Goal: Navigation & Orientation: Find specific page/section

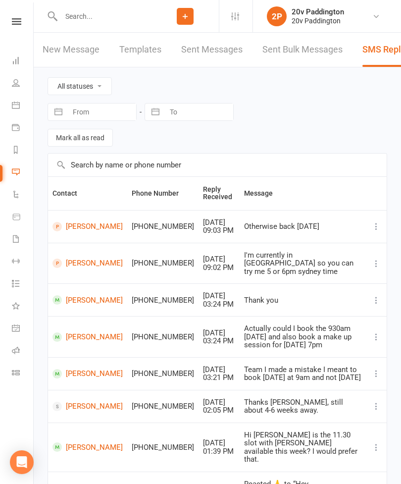
click at [20, 110] on link "Calendar" at bounding box center [23, 106] width 22 height 22
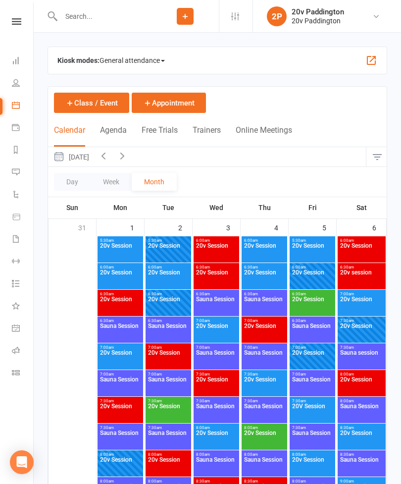
click at [14, 107] on icon at bounding box center [16, 105] width 8 height 8
click at [22, 175] on link "Messages" at bounding box center [23, 173] width 22 height 22
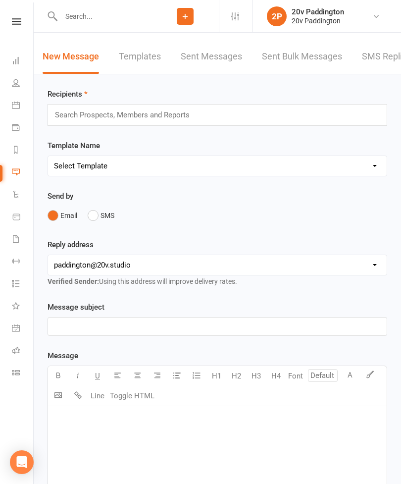
click at [378, 68] on link "SMS Replies" at bounding box center [387, 57] width 50 height 34
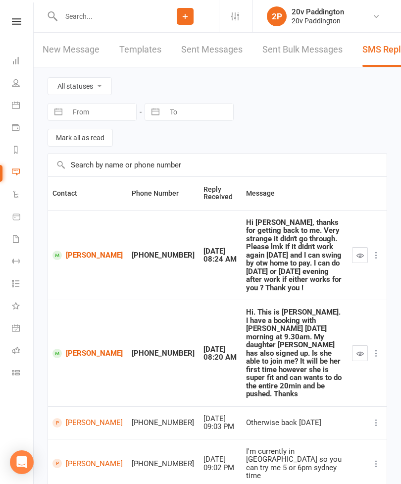
click at [20, 104] on link "Calendar" at bounding box center [23, 106] width 22 height 22
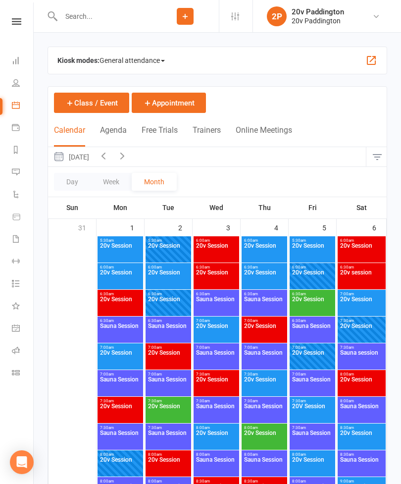
click at [122, 129] on button "Agenda" at bounding box center [113, 135] width 27 height 21
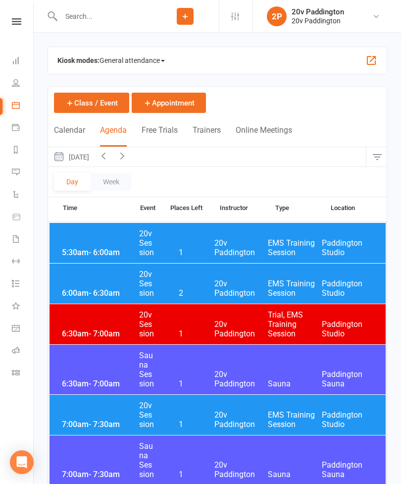
click at [94, 158] on button "[DATE]" at bounding box center [71, 156] width 46 height 19
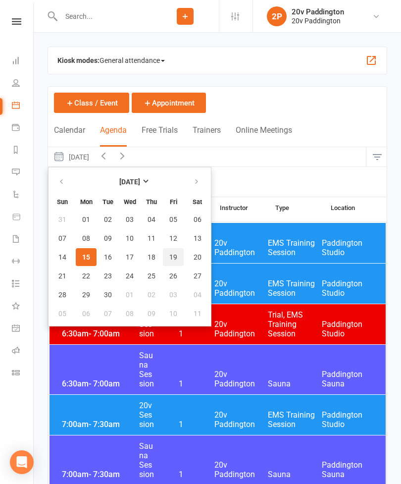
click at [178, 260] on button "19" at bounding box center [173, 257] width 21 height 18
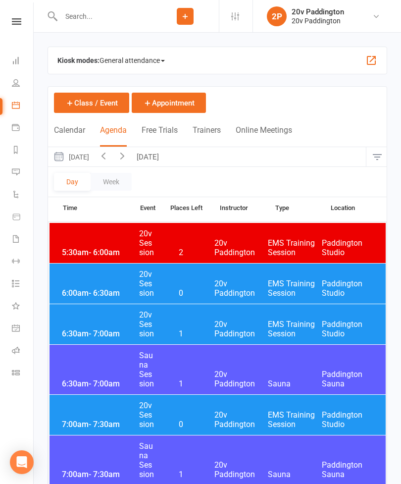
click at [167, 157] on button "[DATE]" at bounding box center [149, 156] width 35 height 19
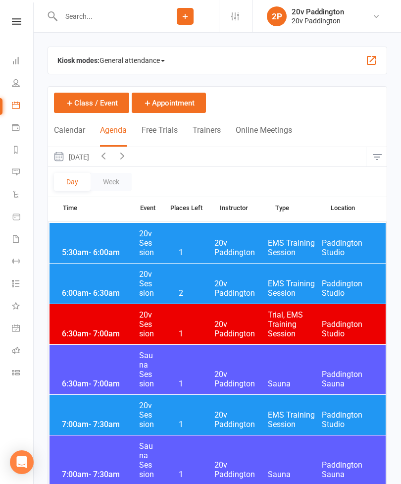
click at [94, 157] on button "[DATE]" at bounding box center [71, 156] width 46 height 19
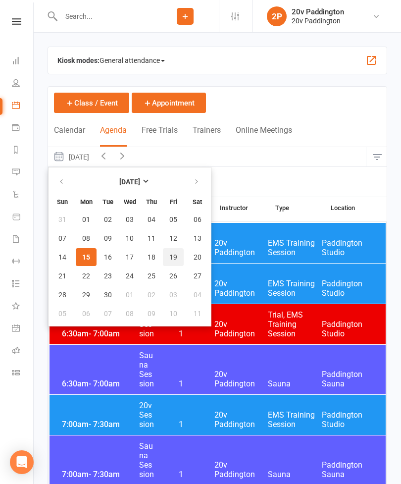
click at [178, 257] on button "19" at bounding box center [173, 257] width 21 height 18
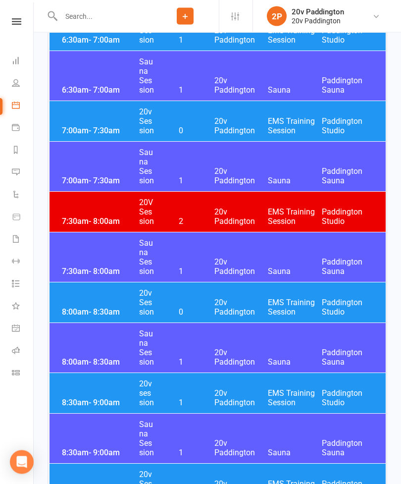
scroll to position [294, 0]
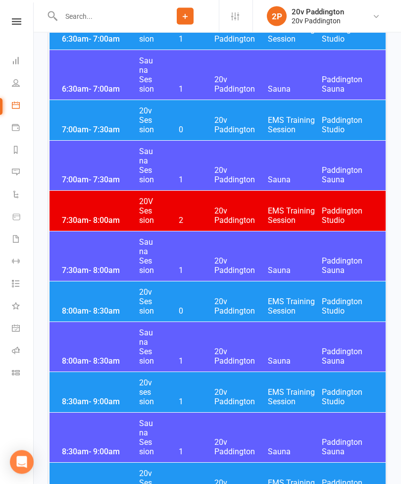
click at [80, 294] on div "8:00am - 8:30am 20v Session 0 20v Paddington EMS Training Session [GEOGRAPHIC_D…" at bounding box center [218, 302] width 336 height 40
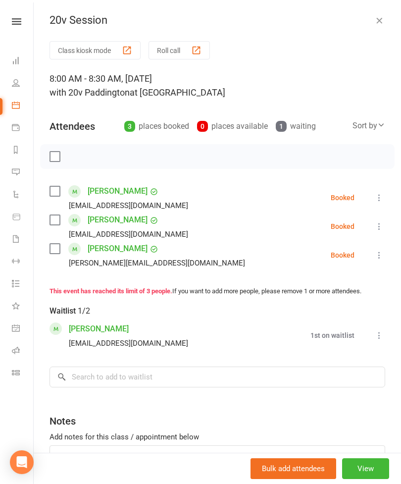
click at [378, 23] on icon "button" at bounding box center [380, 20] width 10 height 10
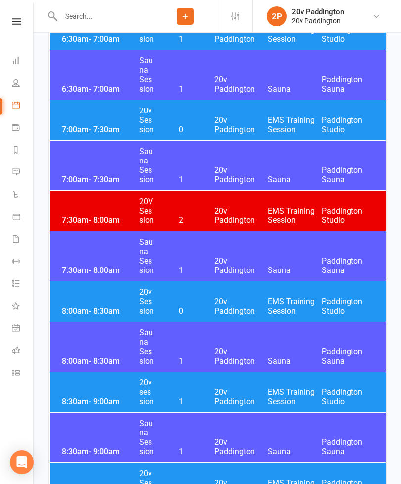
click at [221, 207] on span "20v Paddington" at bounding box center [242, 215] width 54 height 19
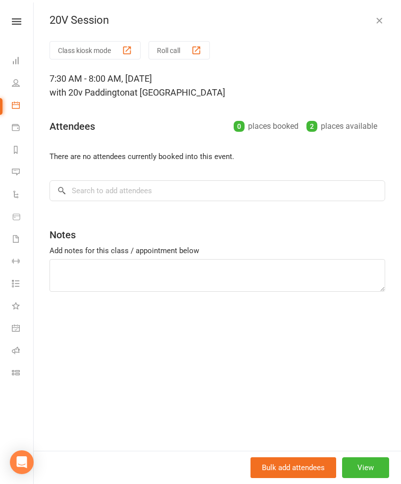
click at [383, 24] on icon "button" at bounding box center [380, 20] width 10 height 10
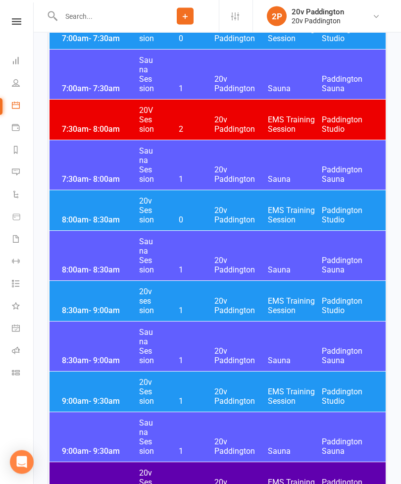
click at [222, 297] on span "20v Paddington" at bounding box center [242, 306] width 54 height 19
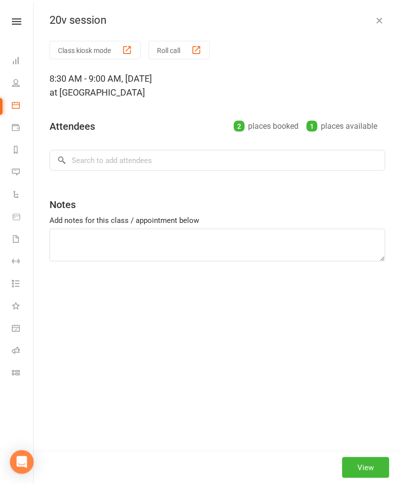
scroll to position [386, 0]
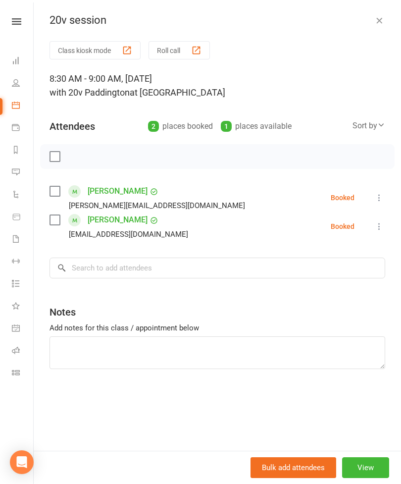
click at [382, 26] on button "button" at bounding box center [380, 20] width 12 height 12
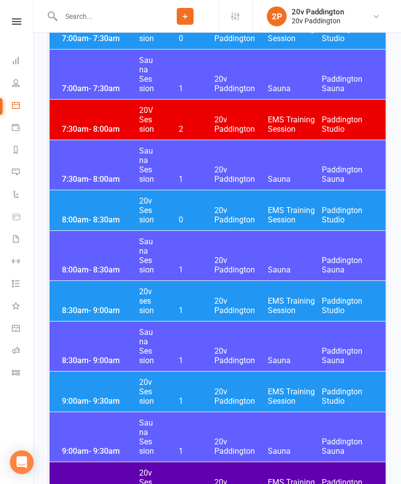
click at [213, 213] on div "8:00am - 8:30am 20v Session 0 20v Paddington EMS Training Session [GEOGRAPHIC_D…" at bounding box center [218, 210] width 336 height 40
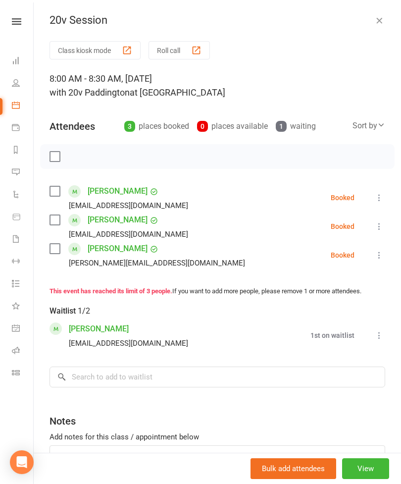
click at [384, 20] on icon "button" at bounding box center [380, 20] width 10 height 10
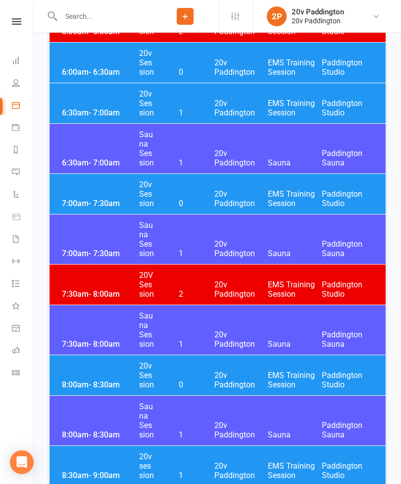
scroll to position [222, 0]
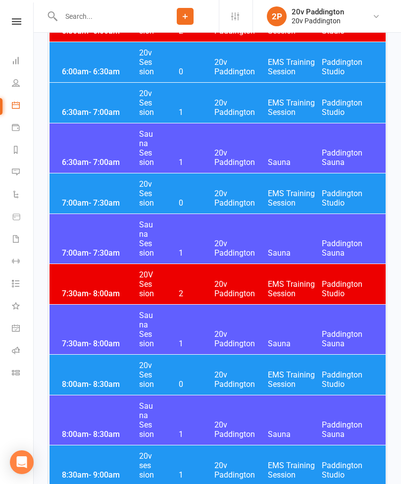
click at [202, 372] on div "8:00am - 8:30am 20v Session 0 20v Paddington EMS Training Session [GEOGRAPHIC_D…" at bounding box center [218, 375] width 336 height 40
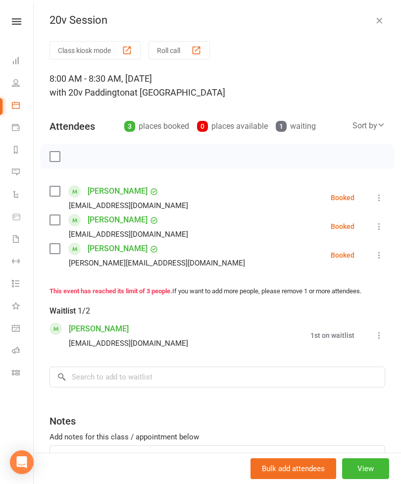
click at [383, 23] on icon "button" at bounding box center [380, 20] width 10 height 10
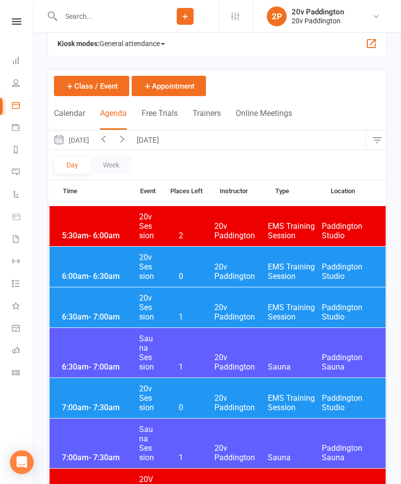
scroll to position [27, 0]
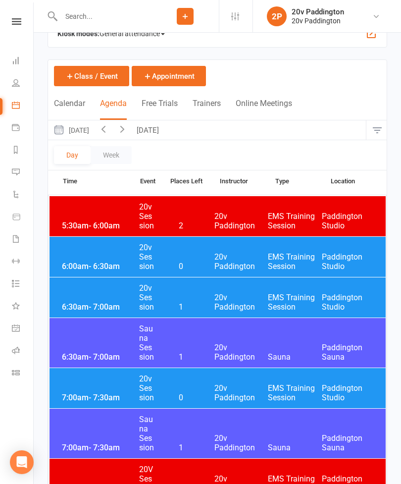
click at [109, 131] on icon "button" at bounding box center [103, 128] width 11 height 11
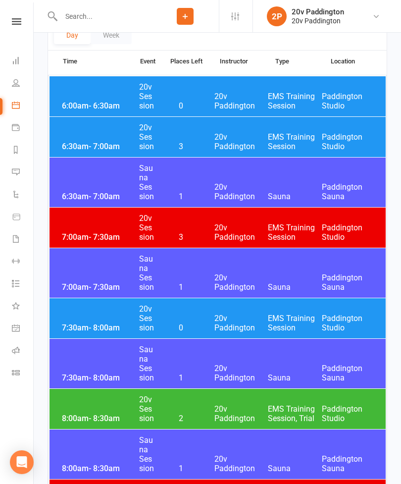
scroll to position [144, 0]
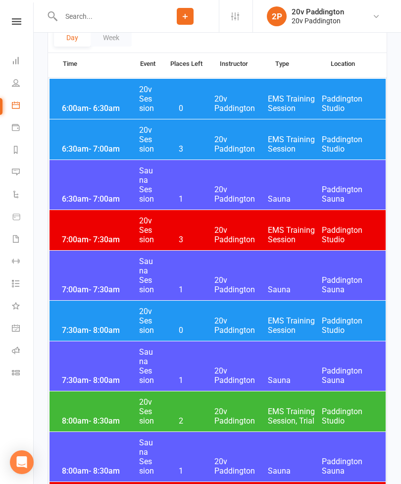
click at [89, 406] on div "8:00am - 8:30am 20v Session 2 20v Paddington EMS Training Session, Trial [GEOGR…" at bounding box center [218, 411] width 336 height 40
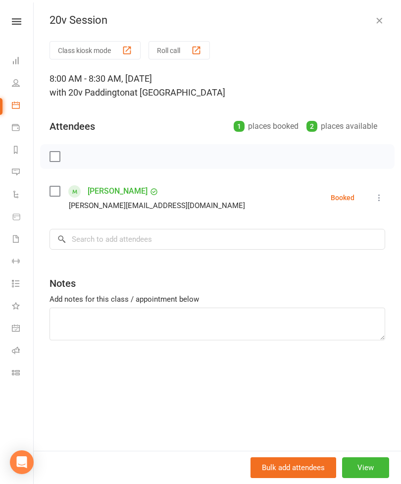
click at [384, 22] on icon "button" at bounding box center [380, 20] width 10 height 10
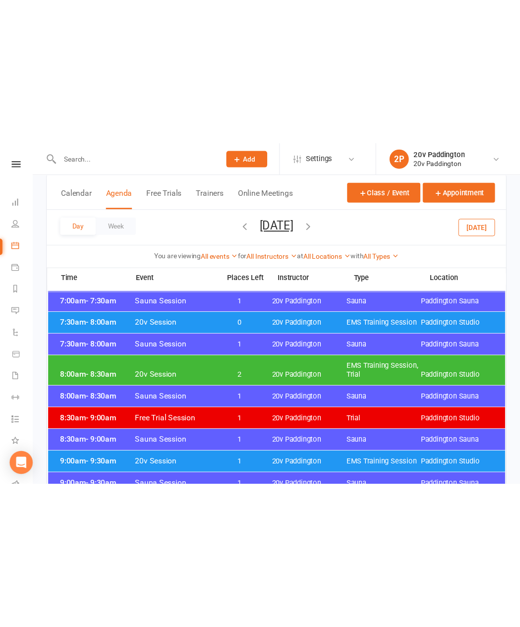
scroll to position [0, 0]
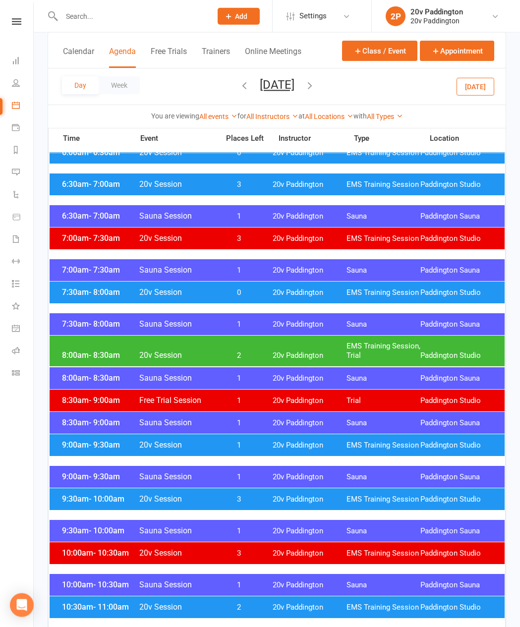
click at [401, 92] on button "[DATE]" at bounding box center [475, 86] width 38 height 18
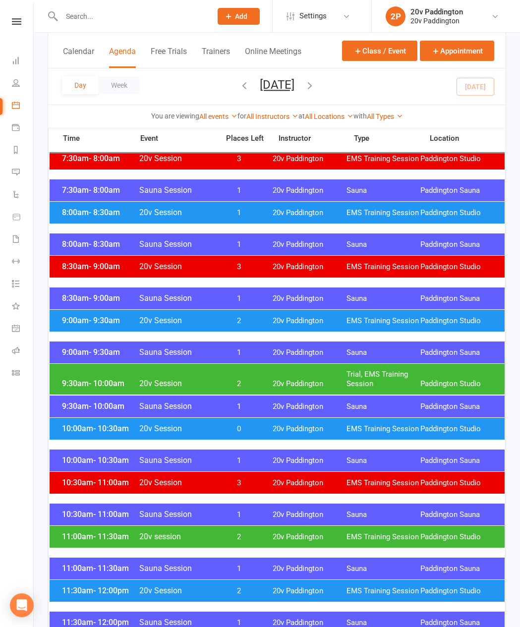
scroll to position [236, 0]
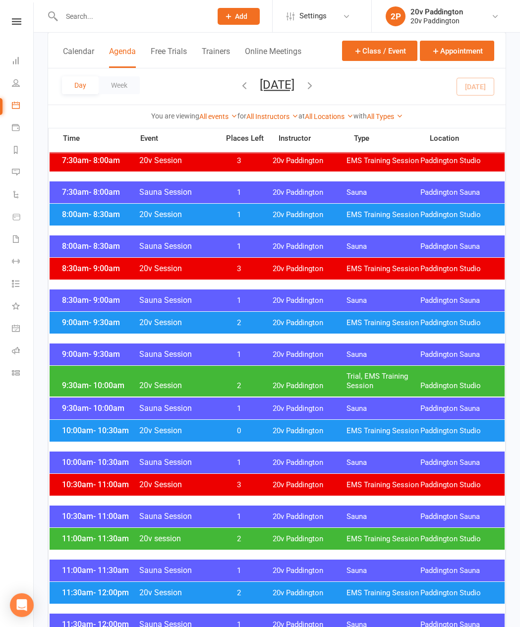
click at [87, 327] on span "9:00am - 9:30am" at bounding box center [98, 322] width 79 height 9
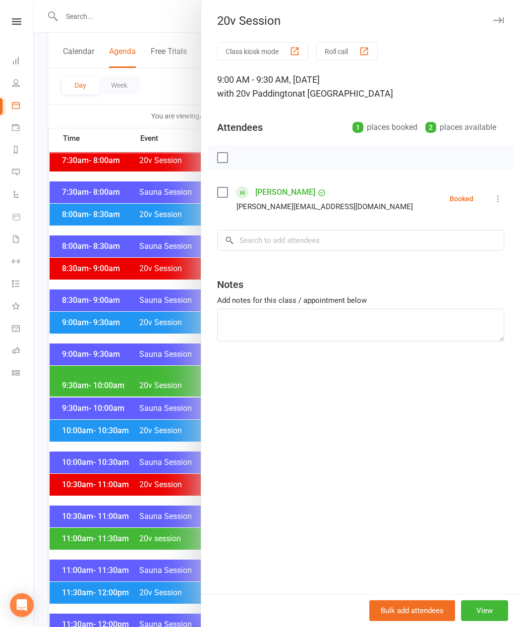
click at [101, 299] on div at bounding box center [277, 313] width 486 height 627
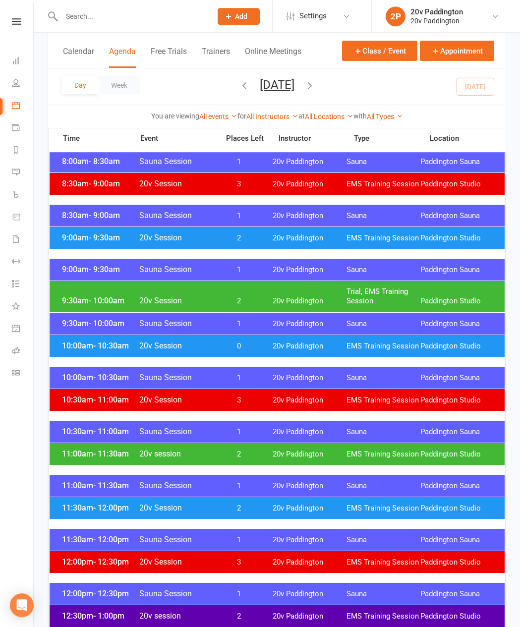
click at [72, 298] on span "9:30am - 10:00am" at bounding box center [98, 300] width 79 height 9
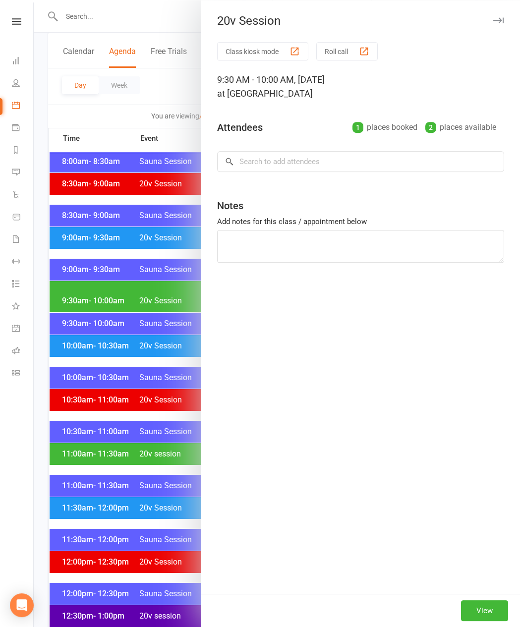
scroll to position [321, 0]
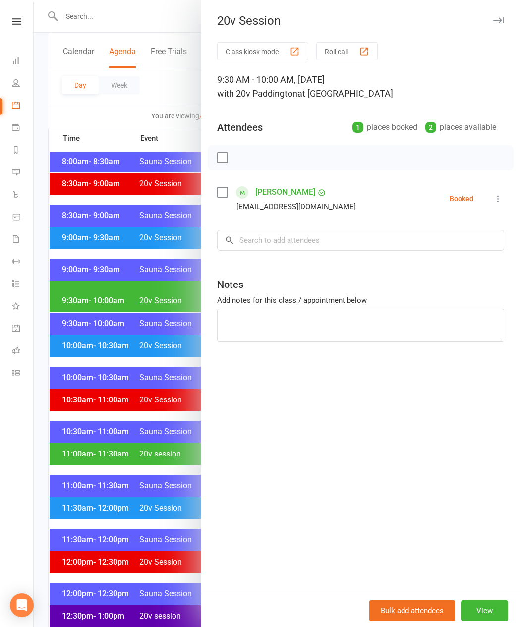
click at [80, 292] on div at bounding box center [277, 313] width 486 height 627
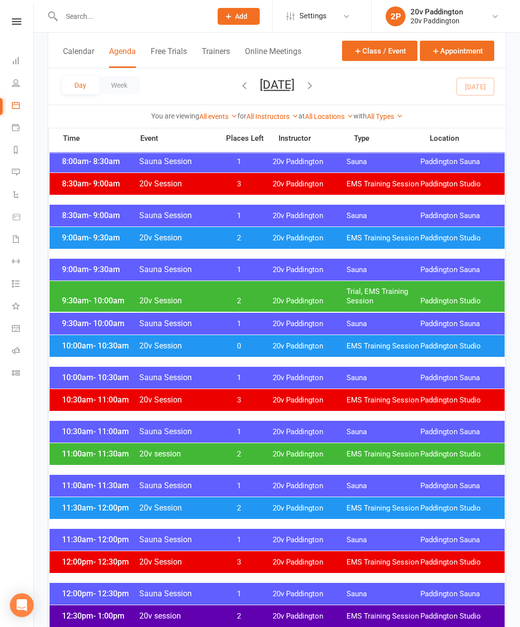
click at [84, 350] on div "10:00am - 10:30am 20v Session 0 20v Paddington EMS Training Session [GEOGRAPHIC…" at bounding box center [277, 346] width 455 height 22
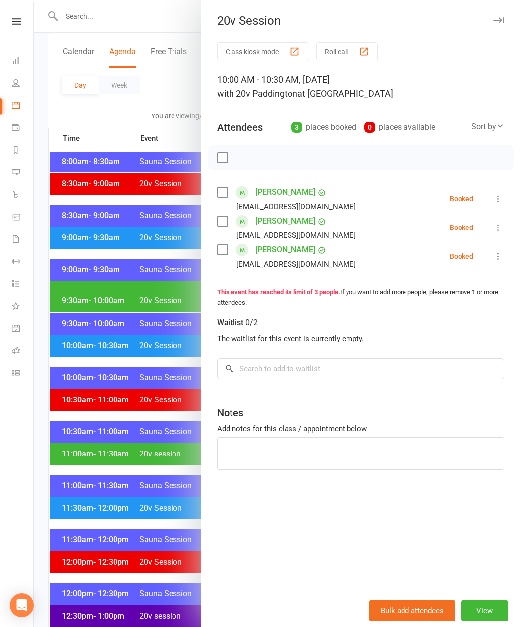
click at [88, 313] on div at bounding box center [277, 313] width 486 height 627
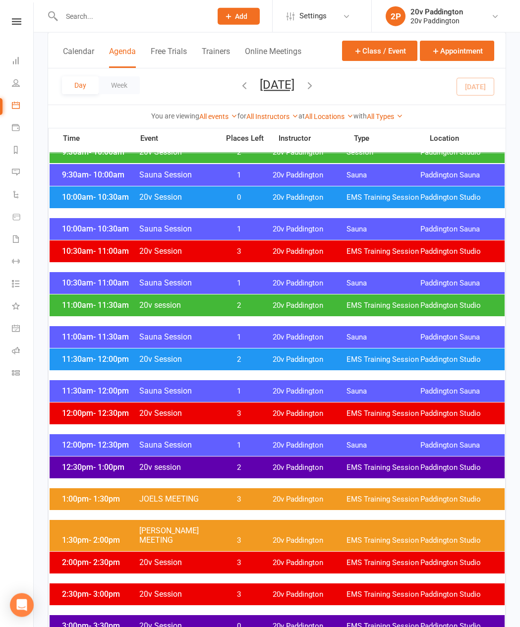
scroll to position [472, 0]
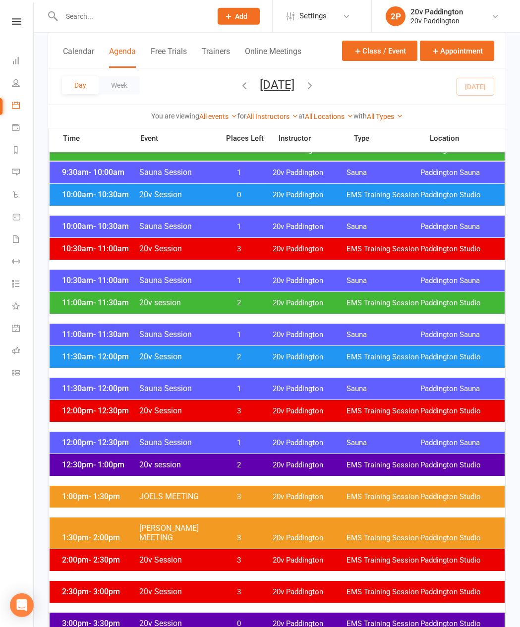
click at [79, 301] on div "11:00am - 11:30am 20v session 2 20v Paddington EMS Training Session [GEOGRAPHIC…" at bounding box center [277, 303] width 455 height 22
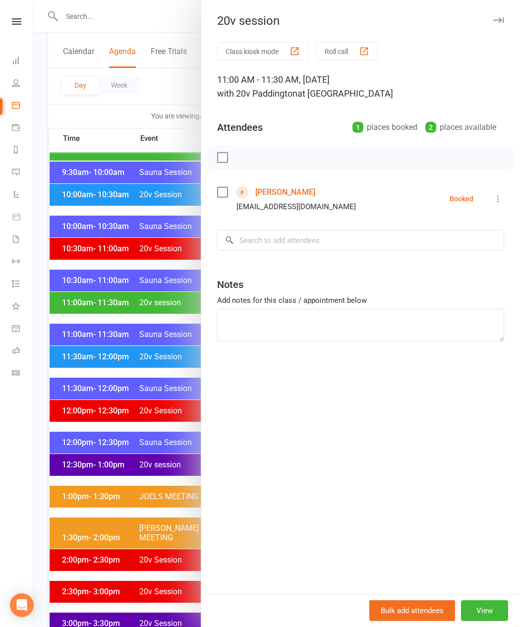
click at [81, 311] on div at bounding box center [277, 313] width 486 height 627
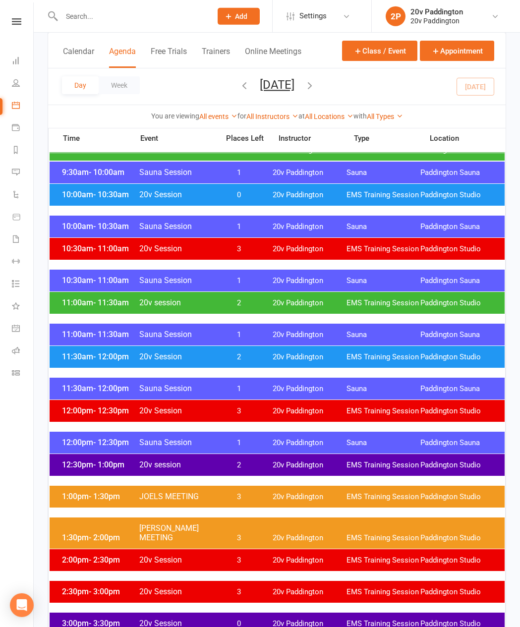
click at [81, 354] on div "11:30am - 12:00pm 20v Session 2 20v Paddington EMS Training Session [GEOGRAPHIC…" at bounding box center [277, 357] width 455 height 22
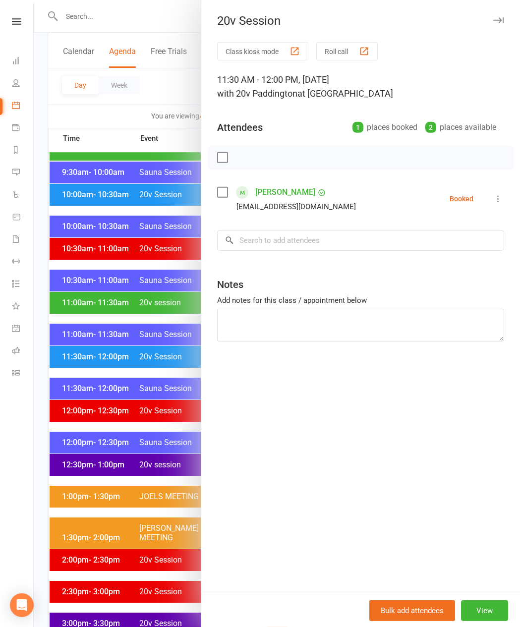
click at [159, 348] on div at bounding box center [277, 313] width 486 height 627
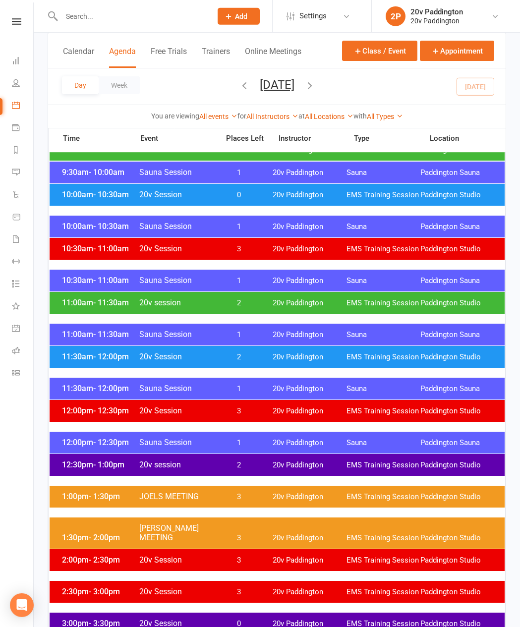
click at [82, 360] on div "11:30am - 12:00pm 20v Session 2 20v Paddington EMS Training Session [GEOGRAPHIC…" at bounding box center [277, 357] width 455 height 22
